Goal: Check status: Check status

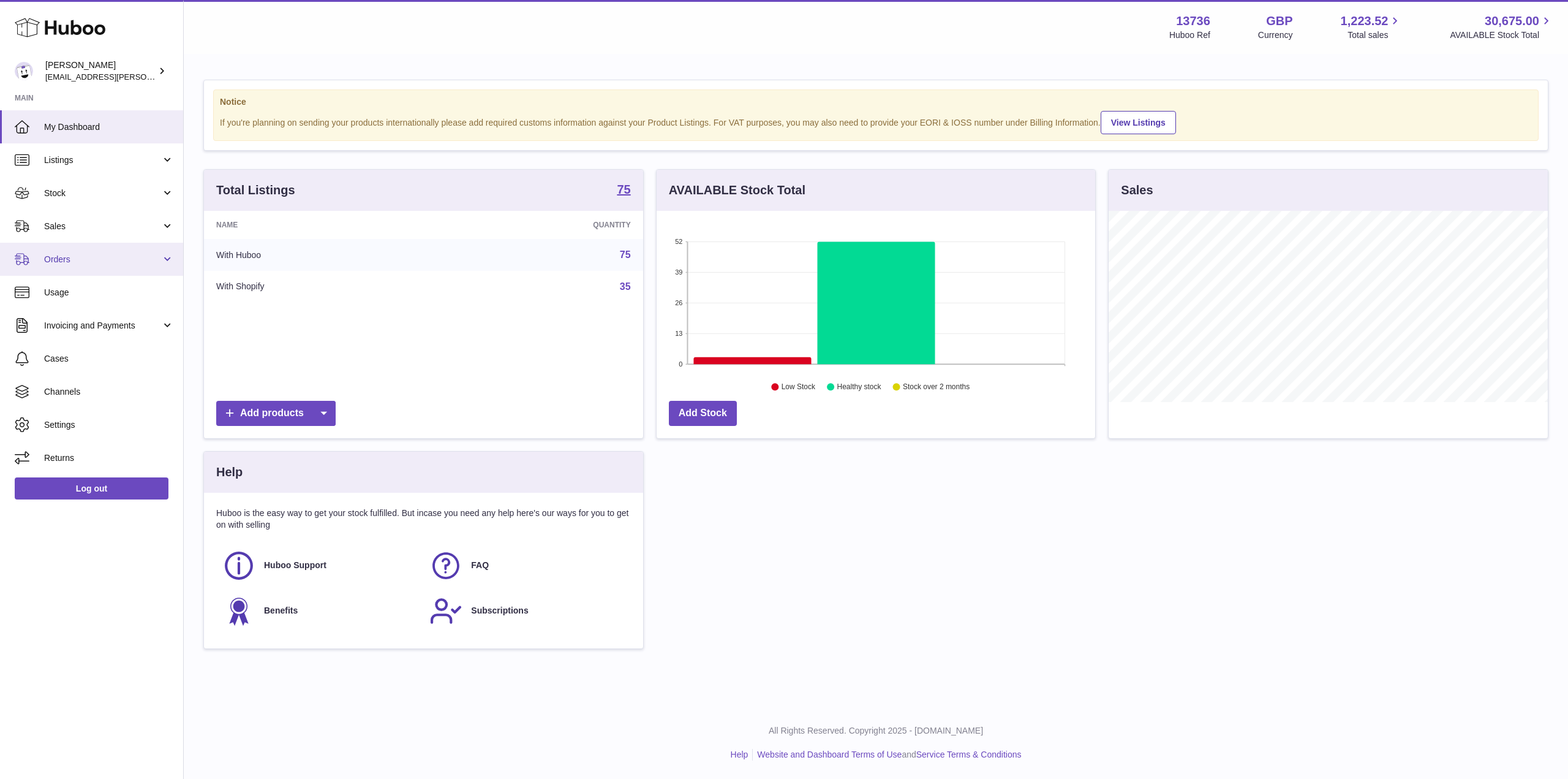
scroll to position [191, 439]
click at [73, 233] on link "Sales" at bounding box center [92, 225] width 183 height 33
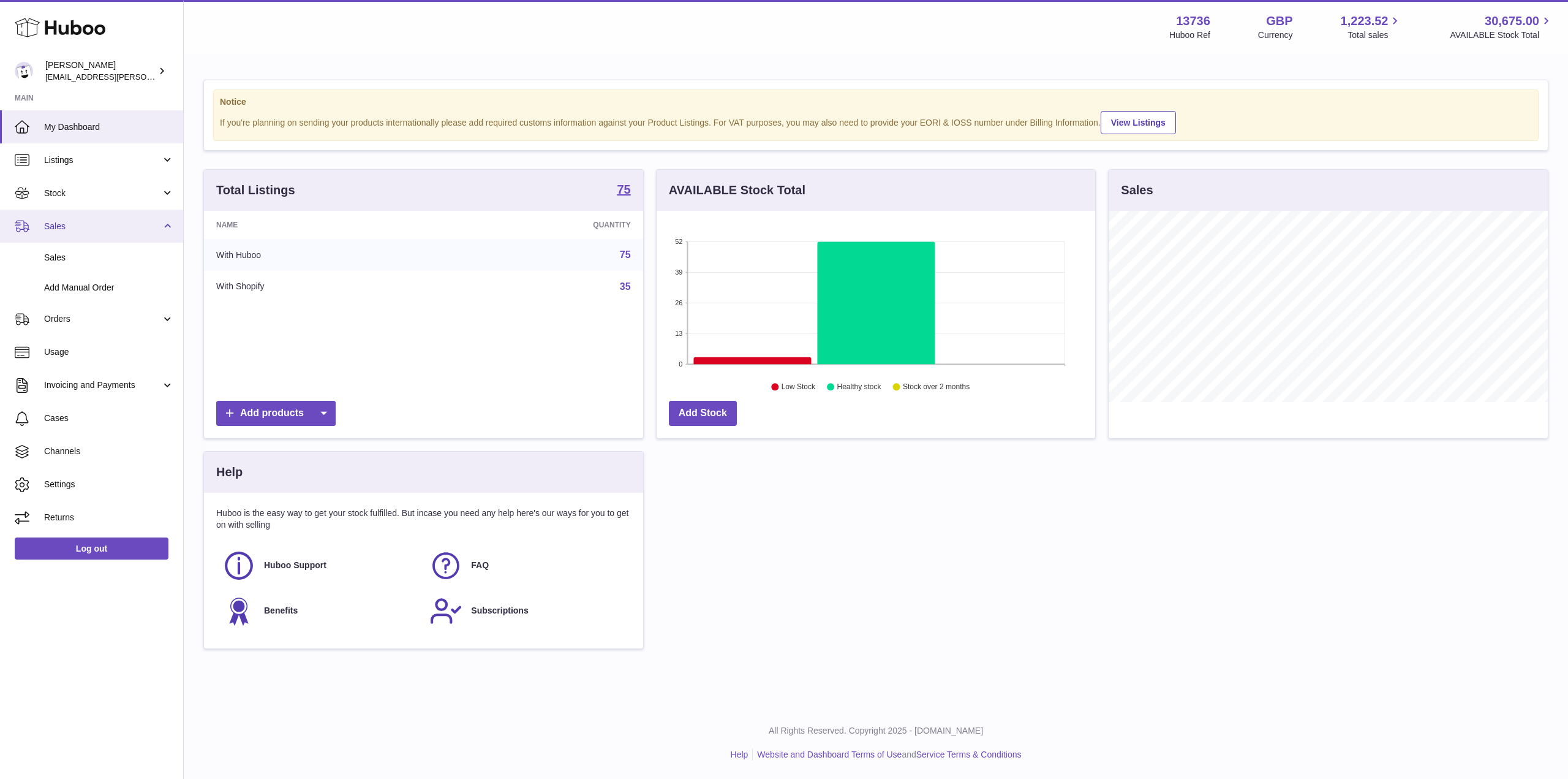
click at [77, 229] on span "Sales" at bounding box center [102, 226] width 117 height 12
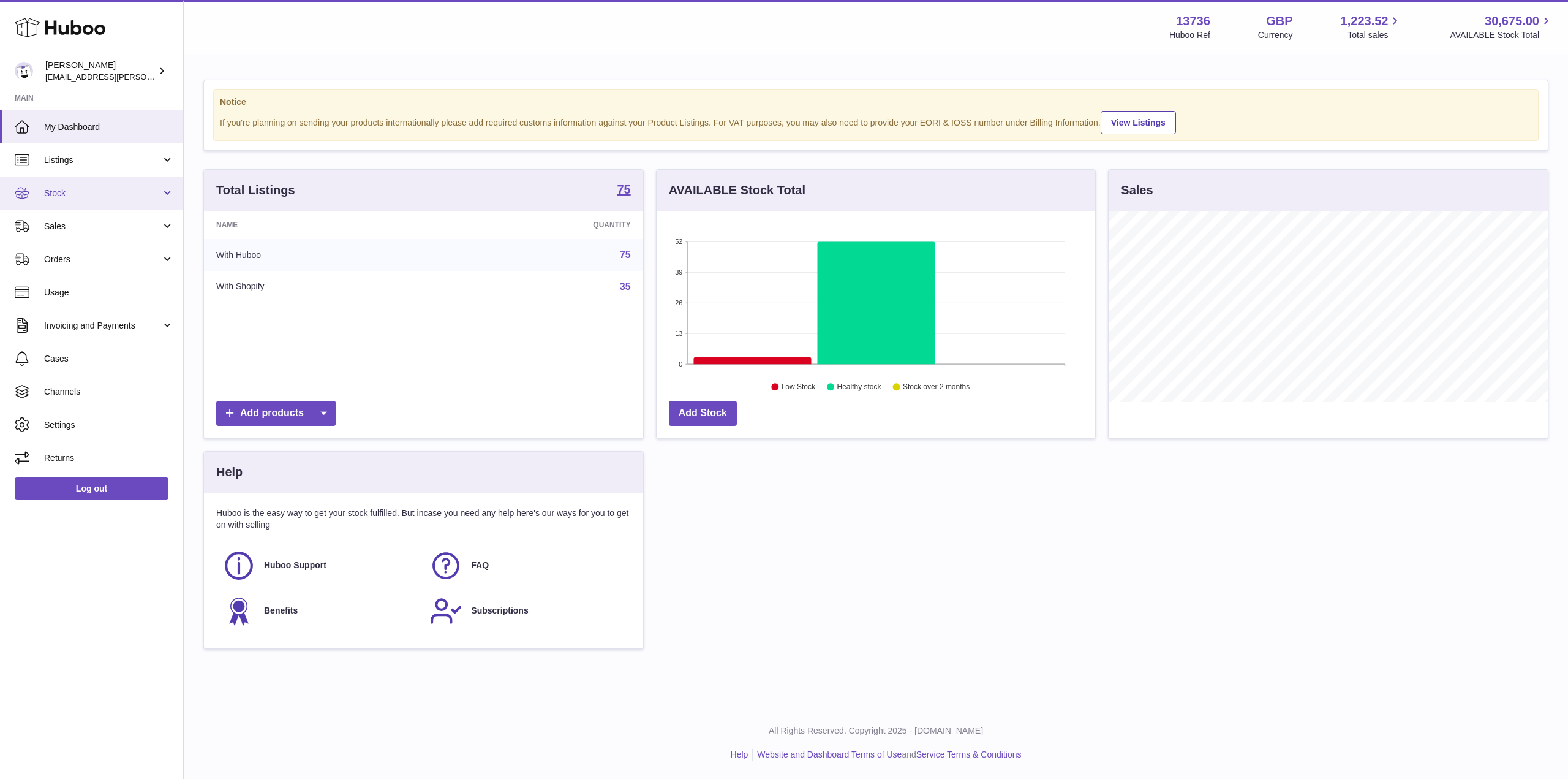
click at [93, 178] on link "Stock" at bounding box center [92, 193] width 183 height 33
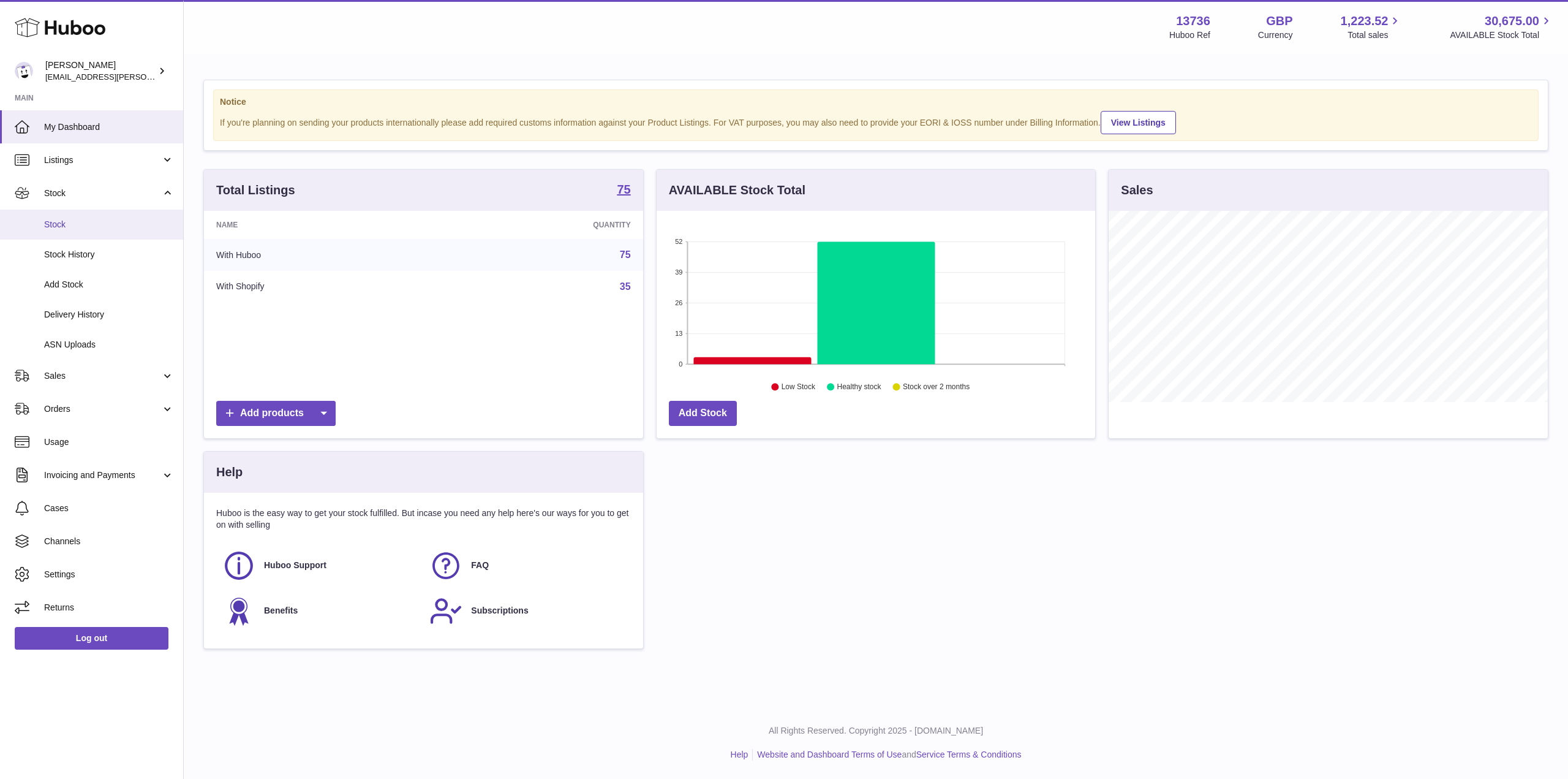
click at [80, 229] on span "Stock" at bounding box center [108, 225] width 129 height 12
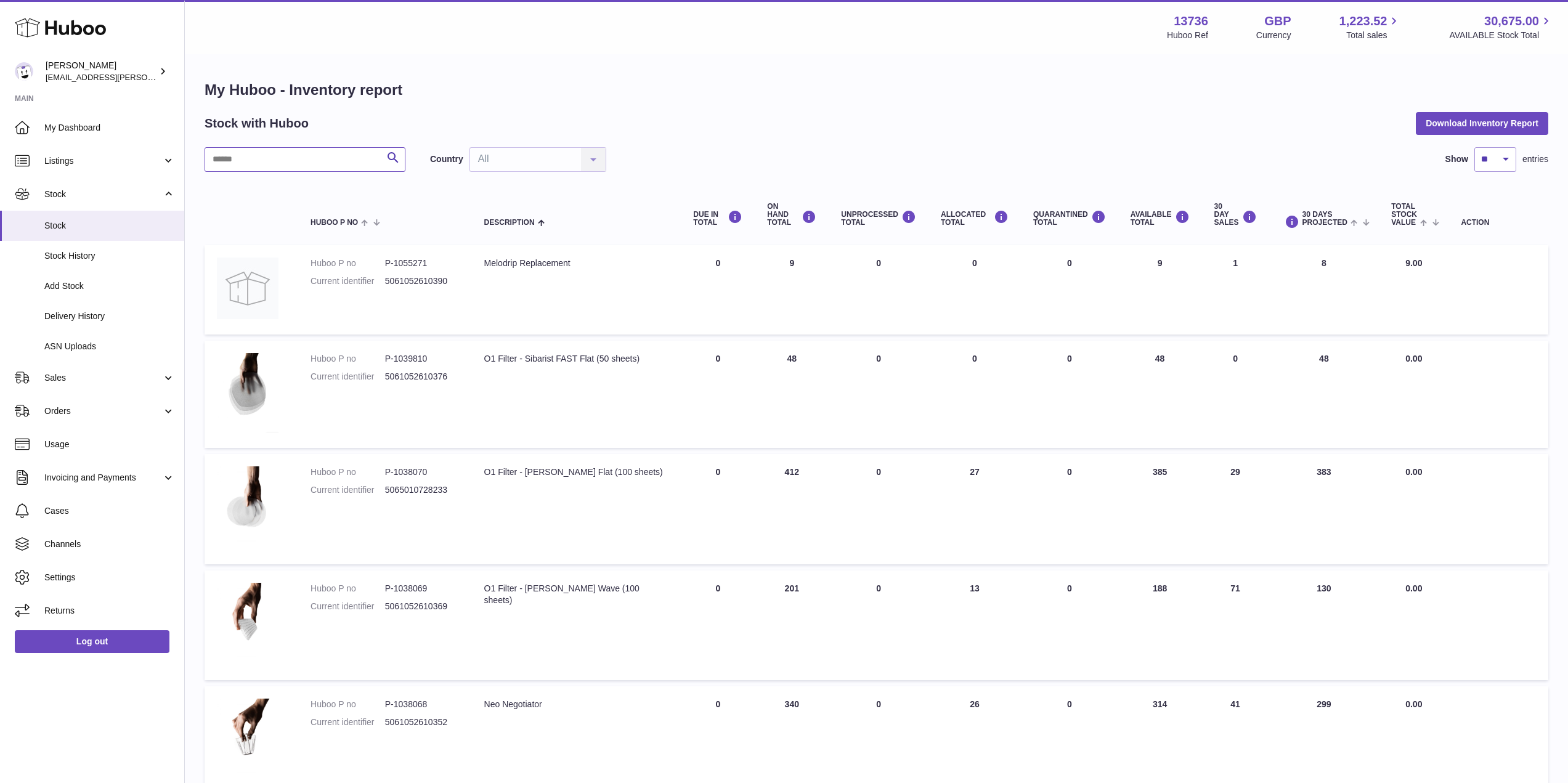
click at [289, 162] on input "text" at bounding box center [305, 159] width 201 height 25
type input "**********"
